Goal: Find specific page/section: Find specific page/section

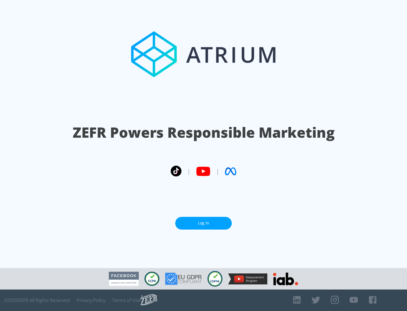
click at [203, 223] on link "Log In" at bounding box center [203, 223] width 56 height 13
